Goal: Transaction & Acquisition: Download file/media

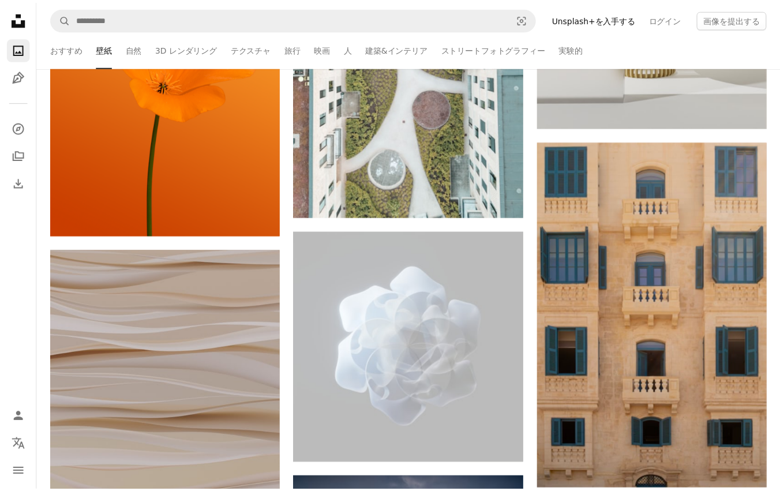
scroll to position [28956, 0]
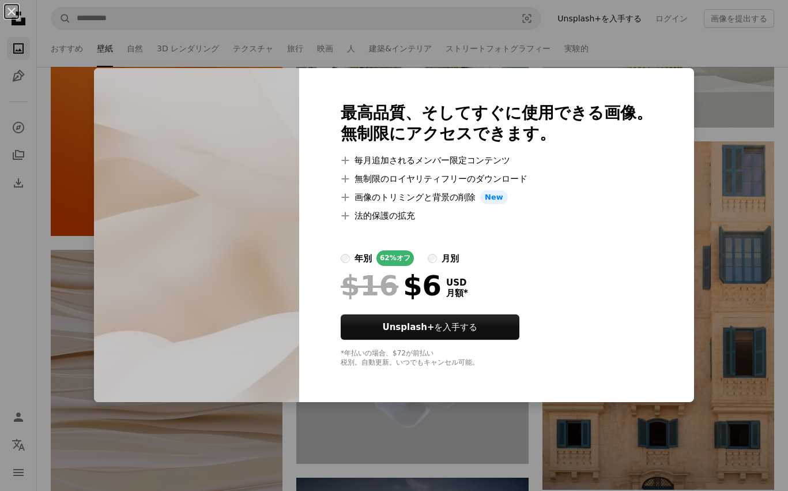
click at [745, 187] on div "An X shape 最高品質、そしてすぐに使用できる画像。 無制限にアクセスできます。 A plus sign 毎月追加されるメンバー限定コンテンツ A p…" at bounding box center [394, 245] width 788 height 491
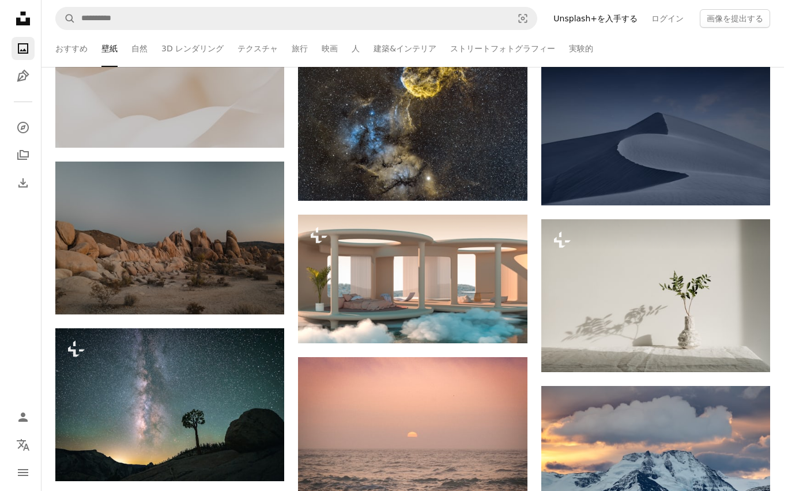
scroll to position [29268, 0]
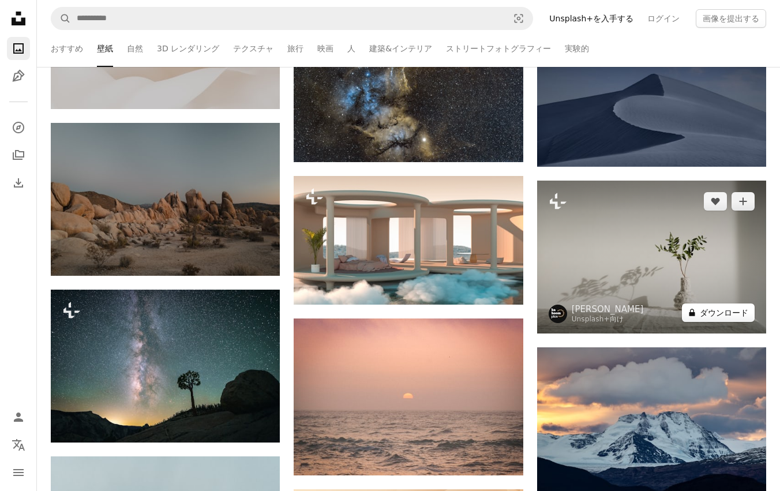
click at [739, 312] on button "A lock ダウンロード" at bounding box center [717, 312] width 73 height 18
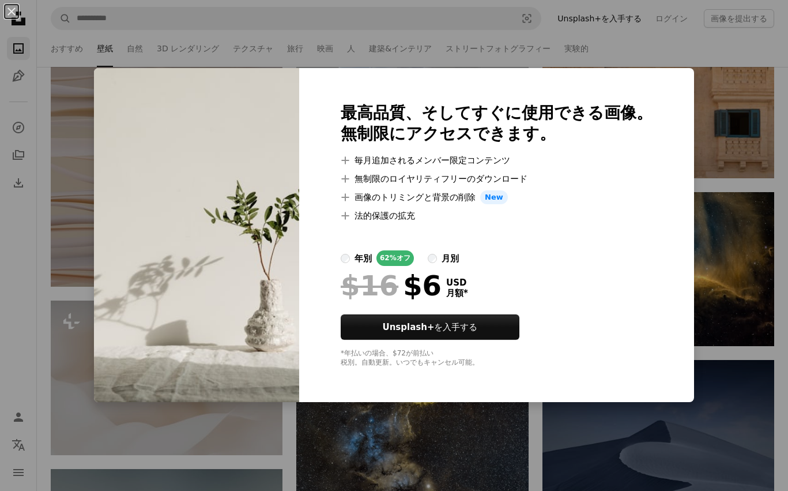
click at [742, 290] on div "An X shape 最高品質、そしてすぐに使用できる画像。 無制限にアクセスできます。 A plus sign 毎月追加されるメンバー限定コンテンツ A p…" at bounding box center [394, 245] width 788 height 491
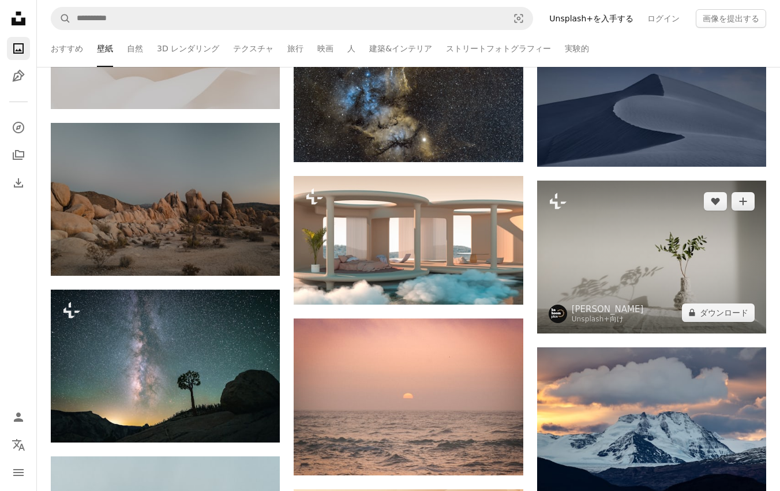
click at [637, 239] on img at bounding box center [651, 256] width 229 height 153
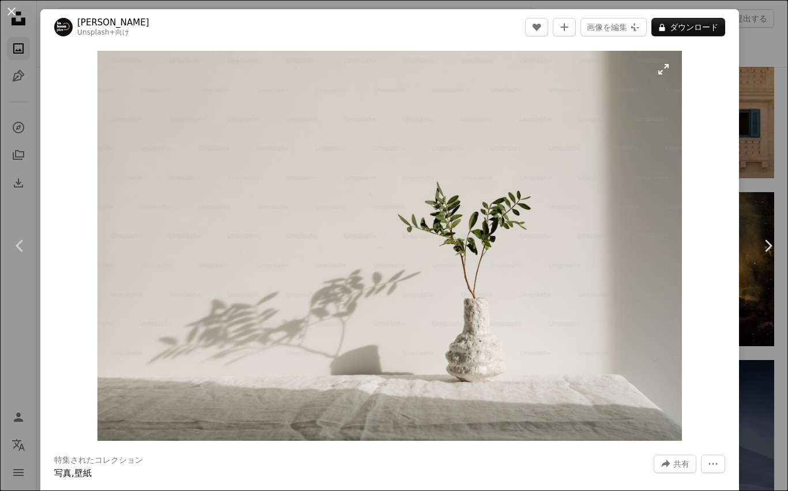
click at [573, 212] on img "この画像でズームインする" at bounding box center [389, 246] width 585 height 390
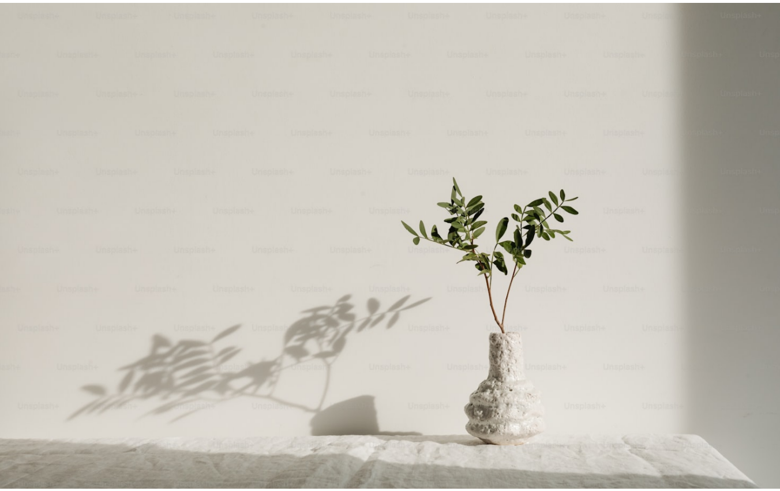
scroll to position [12, 0]
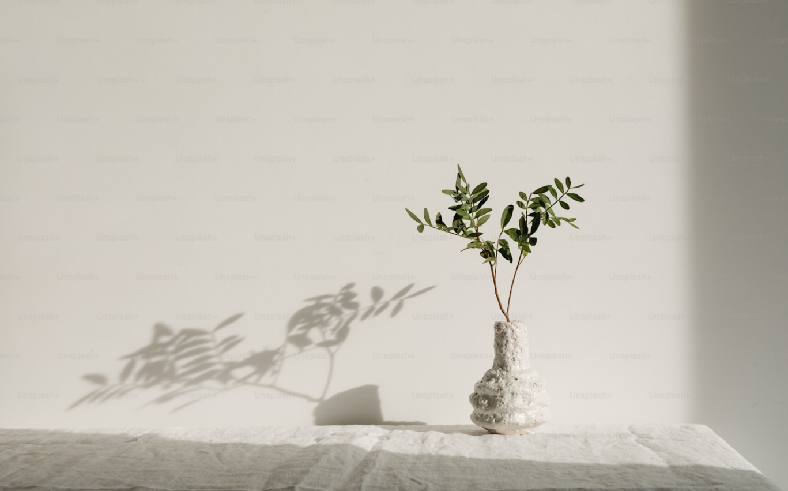
click at [578, 206] on img "この画像でズームアウトする" at bounding box center [393, 250] width 789 height 526
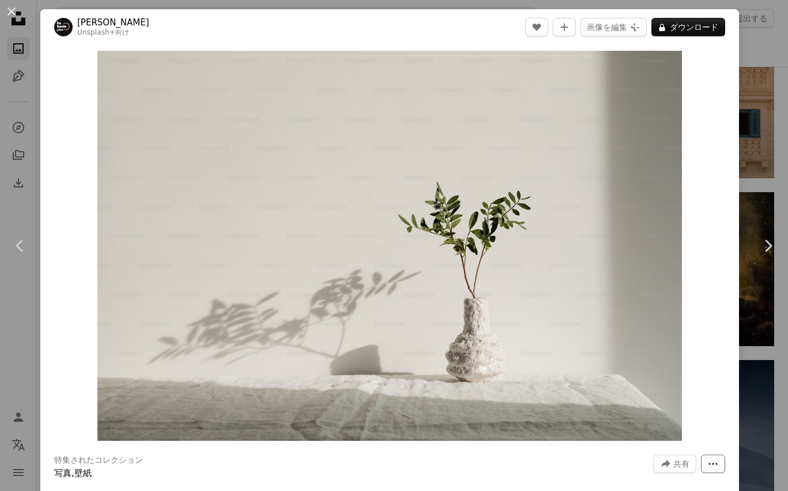
click at [708, 465] on icon "More Actions" at bounding box center [713, 463] width 10 height 10
click at [512, 267] on dialog "An X shape Chevron left Chevron right [PERSON_NAME] Unsplash+ 向け A heart A plus…" at bounding box center [394, 245] width 788 height 491
drag, startPoint x: 403, startPoint y: 195, endPoint x: 707, endPoint y: 165, distance: 305.9
click at [707, 167] on div "Zoom in" at bounding box center [389, 245] width 699 height 401
click at [740, 123] on div "An X shape Chevron left Chevron right [PERSON_NAME] Unsplash+ 向け A heart A plus…" at bounding box center [394, 245] width 788 height 491
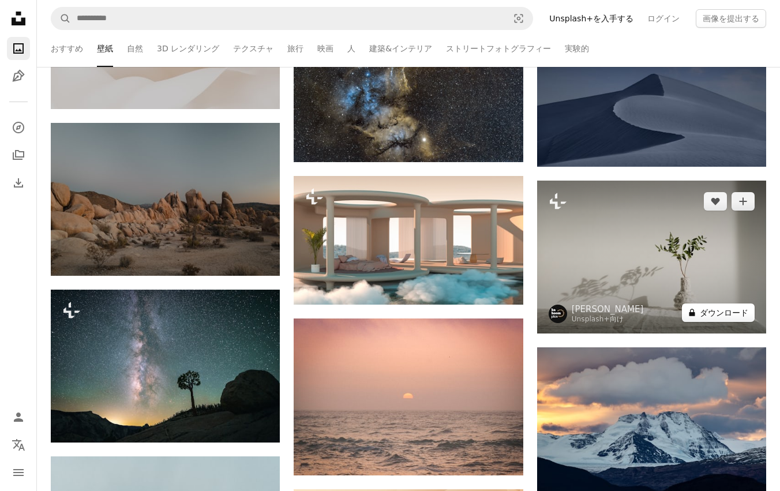
click at [725, 311] on button "A lock ダウンロード" at bounding box center [717, 312] width 73 height 18
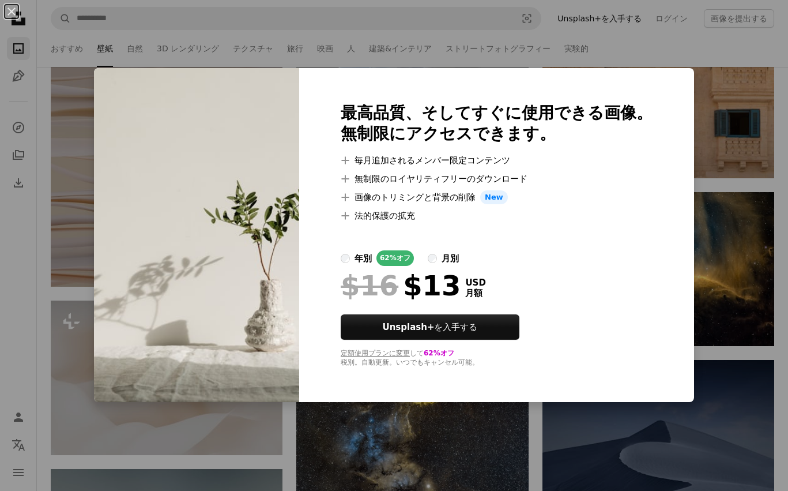
click at [372, 259] on label "年別 62% オフ" at bounding box center [377, 258] width 73 height 16
click at [611, 173] on li "A plus sign 無制限のロイヤリティフリーのダウンロード" at bounding box center [497, 179] width 312 height 14
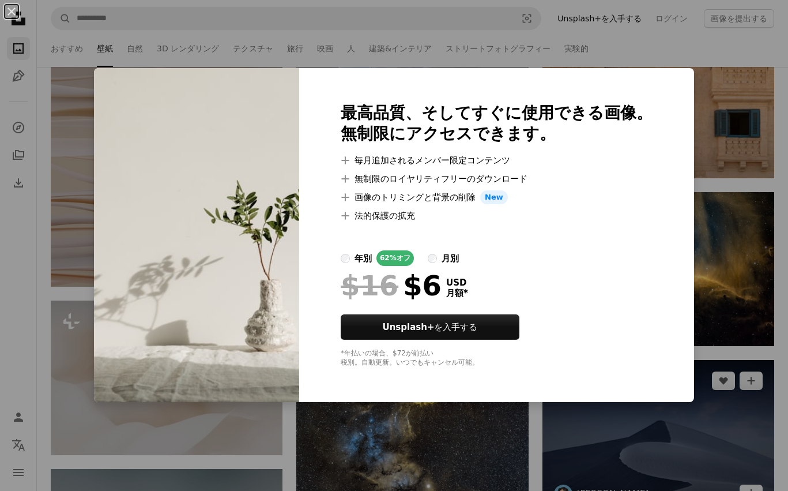
drag, startPoint x: 743, startPoint y: 119, endPoint x: 749, endPoint y: 96, distance: 23.9
click at [743, 118] on div "An X shape 最高品質、そしてすぐに使用できる画像。 無制限にアクセスできます。 A plus sign 毎月追加されるメンバー限定コンテンツ A p…" at bounding box center [394, 245] width 788 height 491
